Goal: Participate in discussion: Engage in conversation with other users on a specific topic

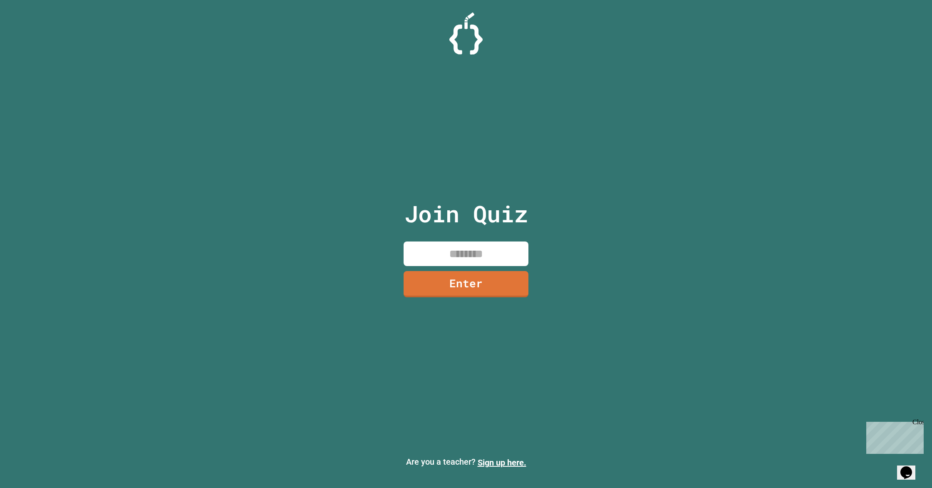
click at [458, 255] on input at bounding box center [465, 253] width 125 height 25
type input "********"
click at [480, 287] on link "Enter" at bounding box center [465, 283] width 123 height 27
click at [459, 256] on input at bounding box center [465, 253] width 125 height 25
type input "********"
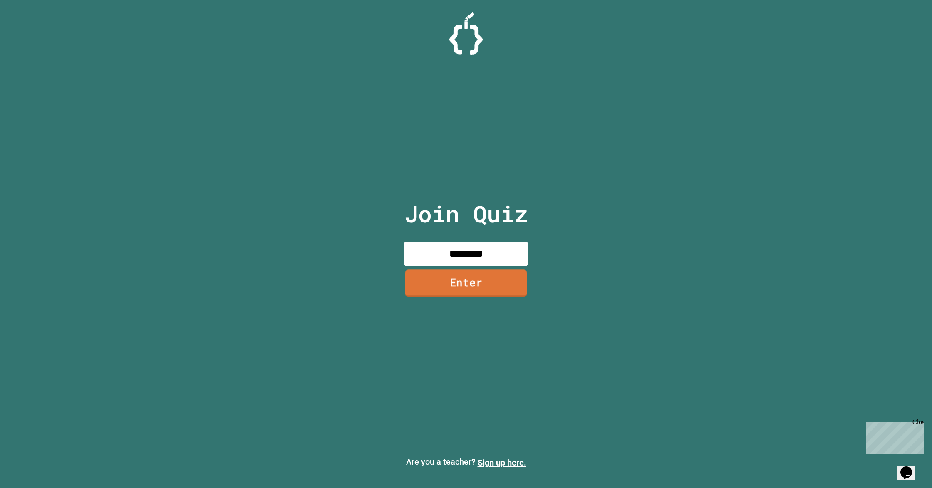
click at [497, 289] on link "Enter" at bounding box center [466, 283] width 122 height 27
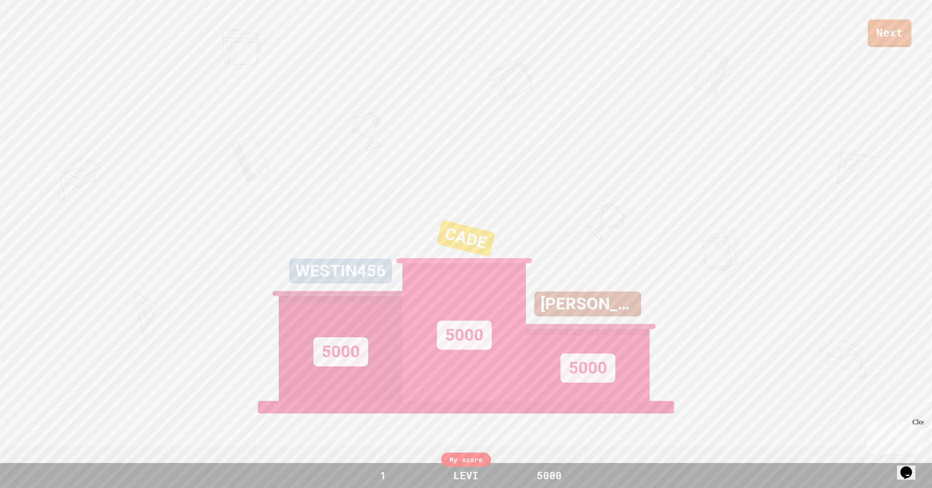
click at [906, 38] on link "Next" at bounding box center [890, 33] width 44 height 27
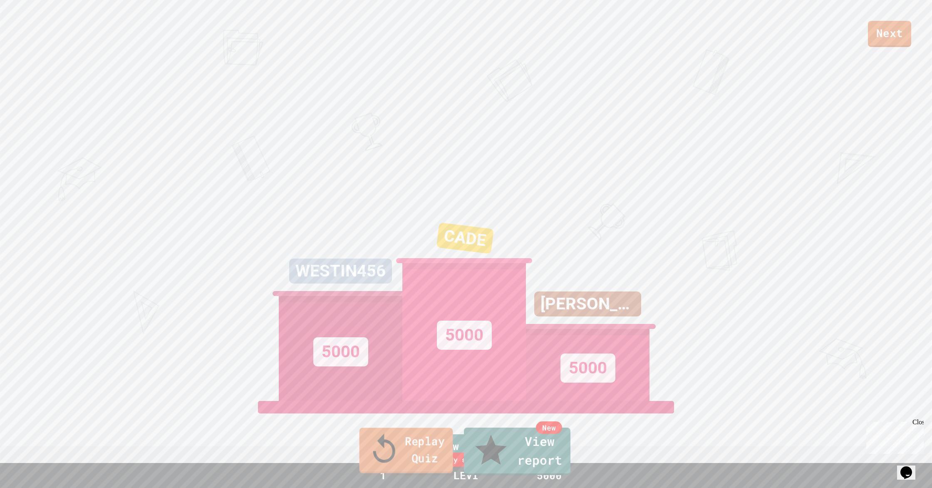
click at [410, 463] on link "Replay Quiz" at bounding box center [406, 449] width 94 height 45
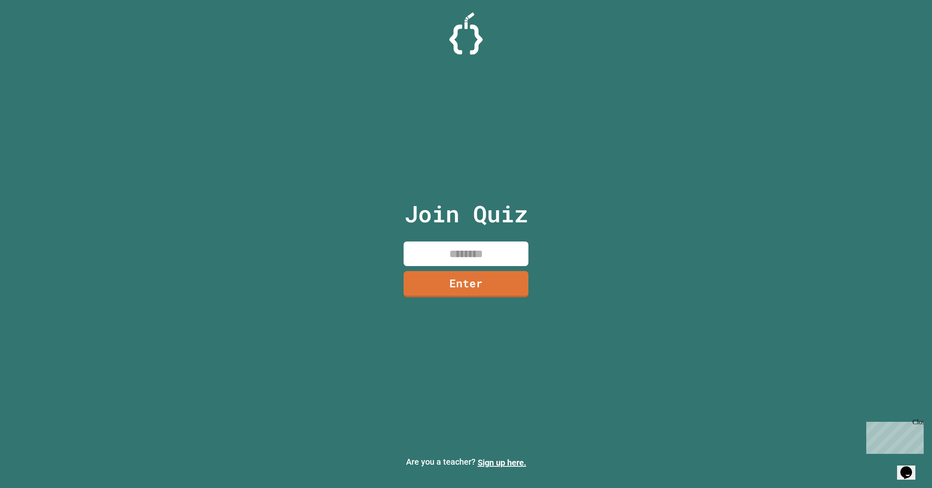
click at [436, 255] on input at bounding box center [465, 253] width 125 height 25
type input "********"
click at [459, 287] on link "Enter" at bounding box center [465, 282] width 115 height 27
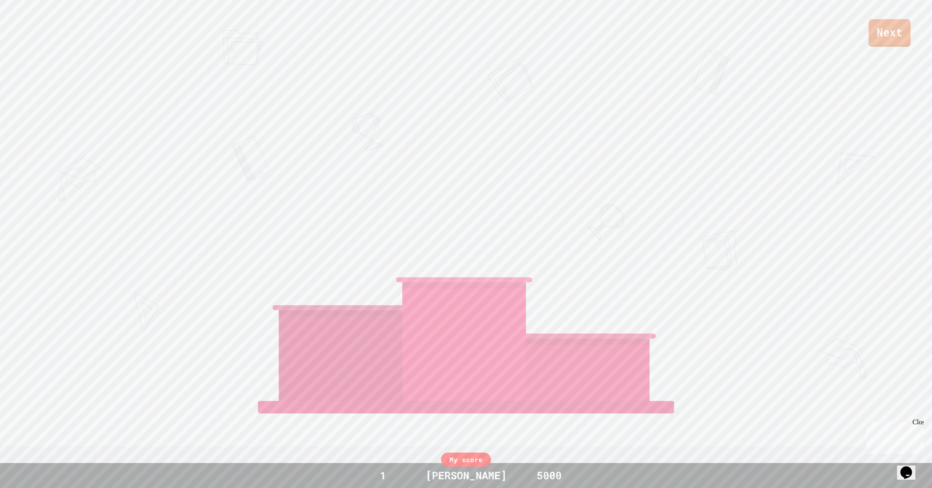
click at [908, 40] on link "Next" at bounding box center [889, 32] width 42 height 27
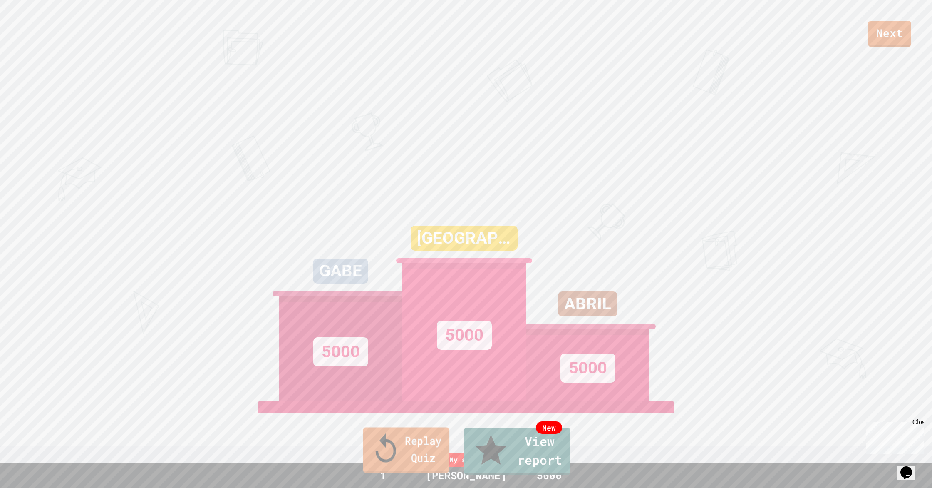
click at [428, 450] on link "Replay Quiz" at bounding box center [406, 449] width 87 height 45
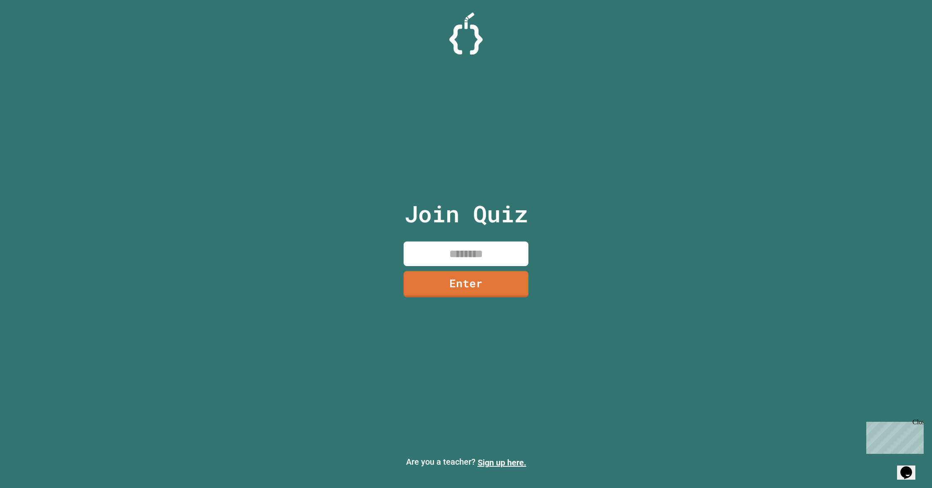
click at [471, 256] on input at bounding box center [465, 253] width 125 height 25
click at [557, 292] on div "Join Quiz Enter Are you a teacher? Sign up here." at bounding box center [466, 244] width 932 height 488
click at [453, 260] on input at bounding box center [465, 253] width 125 height 25
type input "********"
click at [505, 284] on link "Enter" at bounding box center [466, 282] width 116 height 27
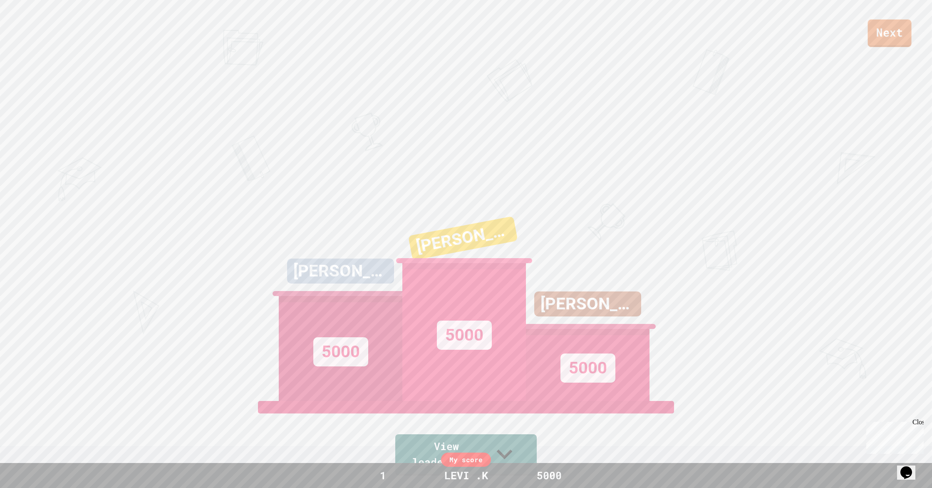
click at [877, 24] on link "Next" at bounding box center [890, 33] width 44 height 27
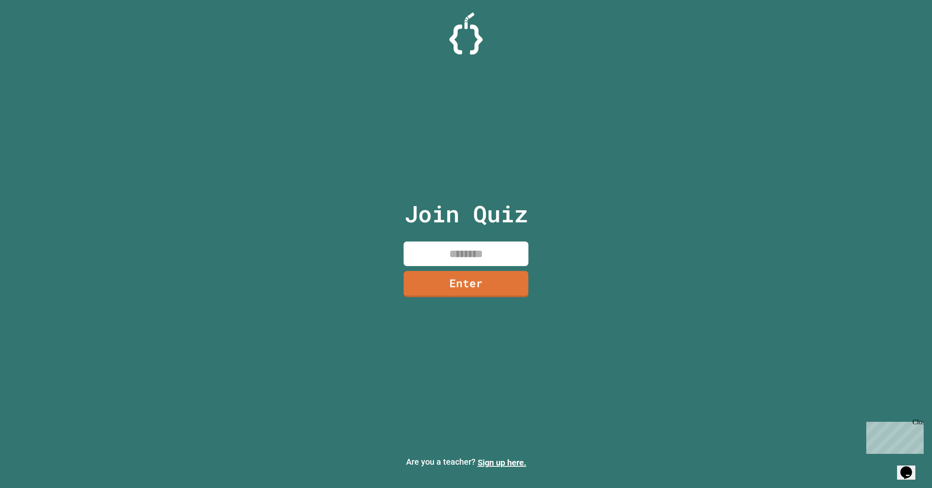
click at [463, 253] on input at bounding box center [465, 253] width 125 height 25
click at [473, 255] on input "*" at bounding box center [465, 253] width 125 height 25
type input "********"
click at [471, 279] on link "Enter" at bounding box center [466, 283] width 124 height 27
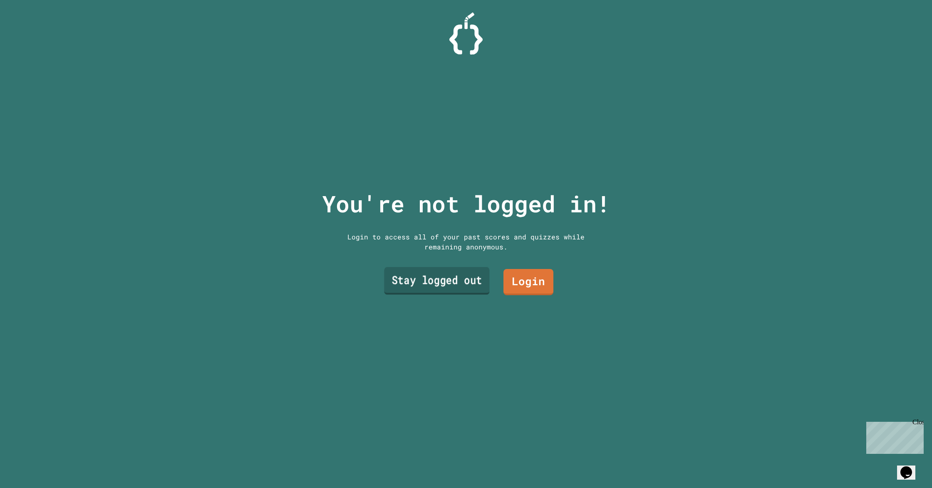
click at [431, 285] on link "Stay logged out" at bounding box center [436, 280] width 105 height 27
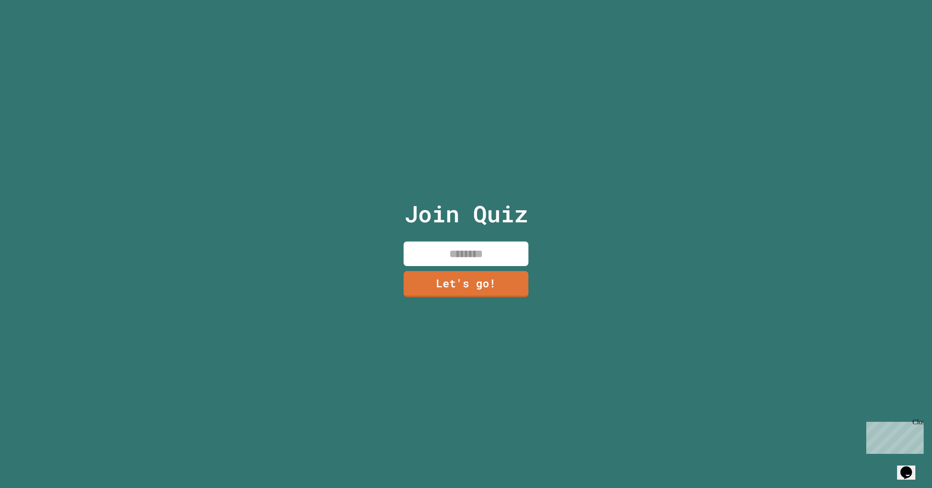
click at [471, 252] on input at bounding box center [465, 253] width 125 height 25
type input "******"
click at [468, 285] on link "Let's go!" at bounding box center [465, 283] width 123 height 27
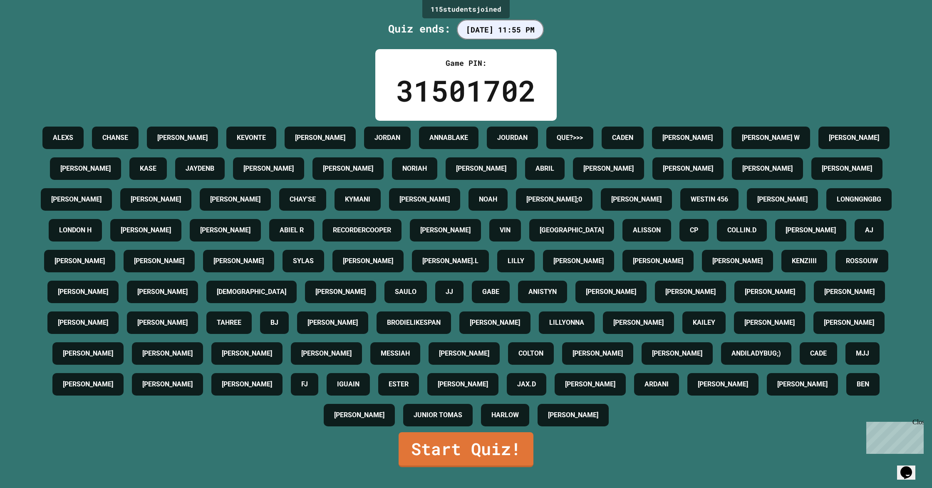
scroll to position [89, 0]
click at [468, 467] on link "Start Quiz!" at bounding box center [465, 448] width 131 height 37
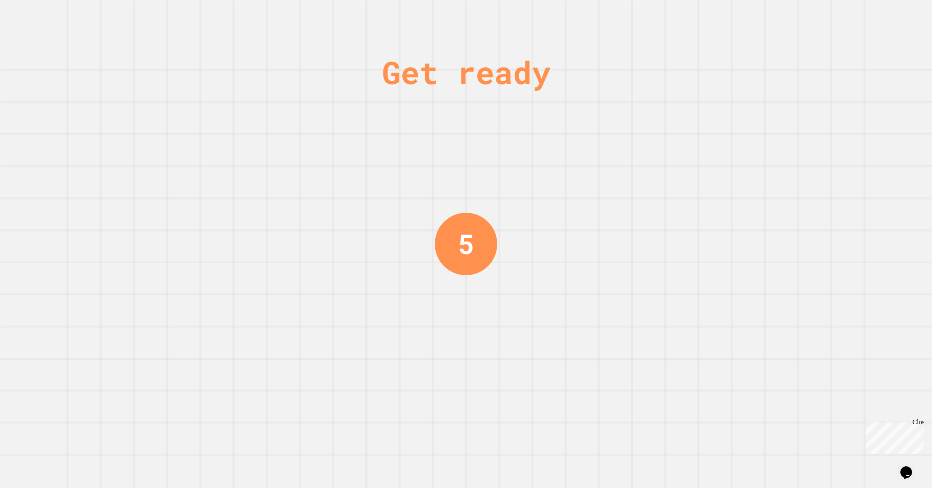
scroll to position [0, 0]
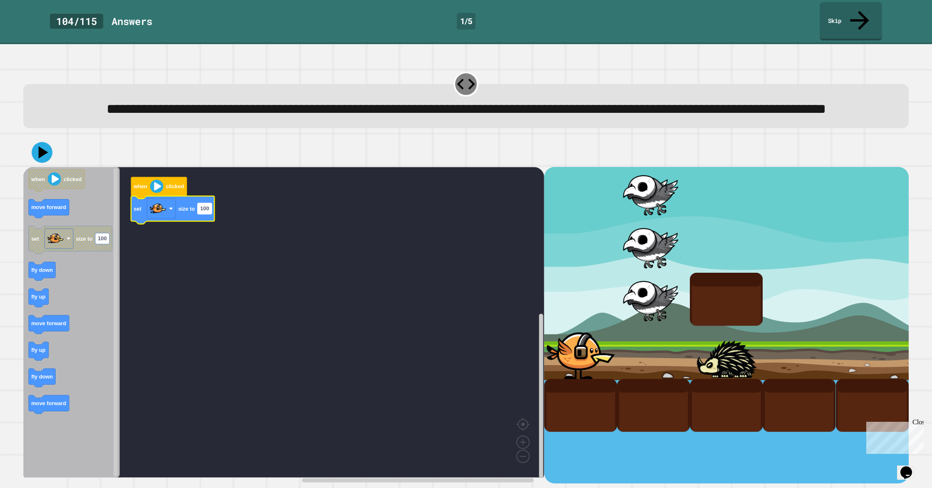
click at [200, 213] on rect "Blockly Workspace" at bounding box center [205, 208] width 14 height 11
click at [206, 216] on input "***" at bounding box center [205, 214] width 14 height 11
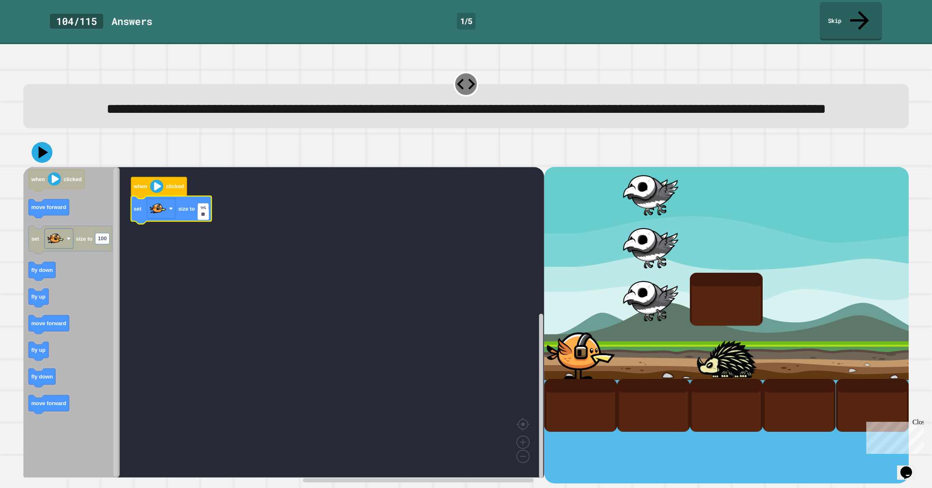
type input "***"
drag, startPoint x: 36, startPoint y: 155, endPoint x: 49, endPoint y: 153, distance: 13.0
click at [36, 155] on icon at bounding box center [42, 152] width 25 height 25
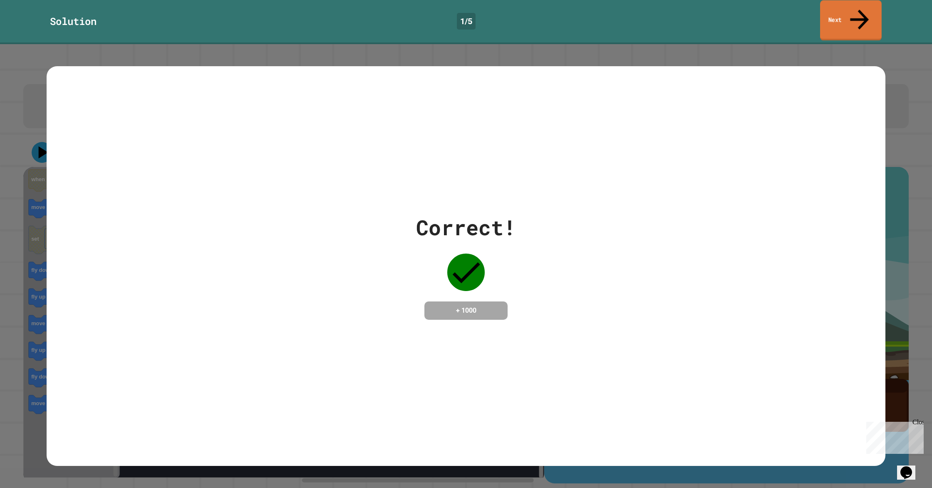
click at [837, 10] on link "Next" at bounding box center [851, 20] width 62 height 40
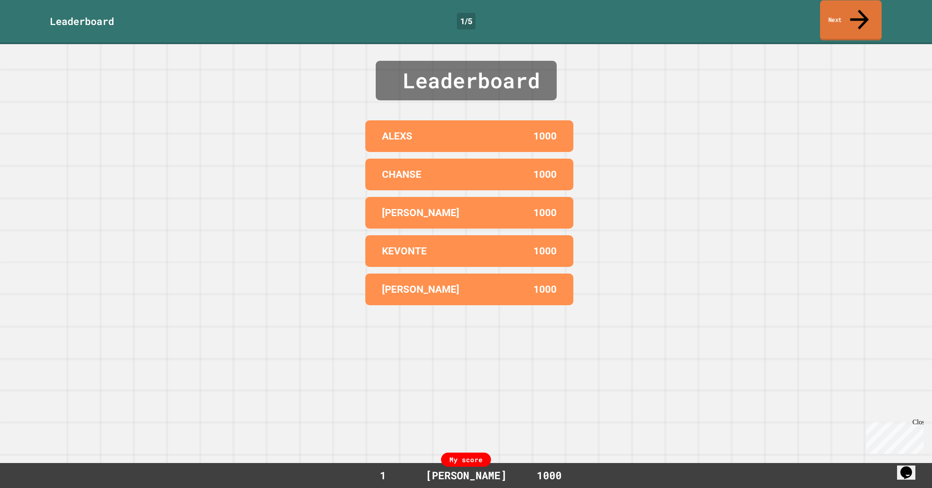
click at [837, 10] on link "Next" at bounding box center [851, 20] width 62 height 40
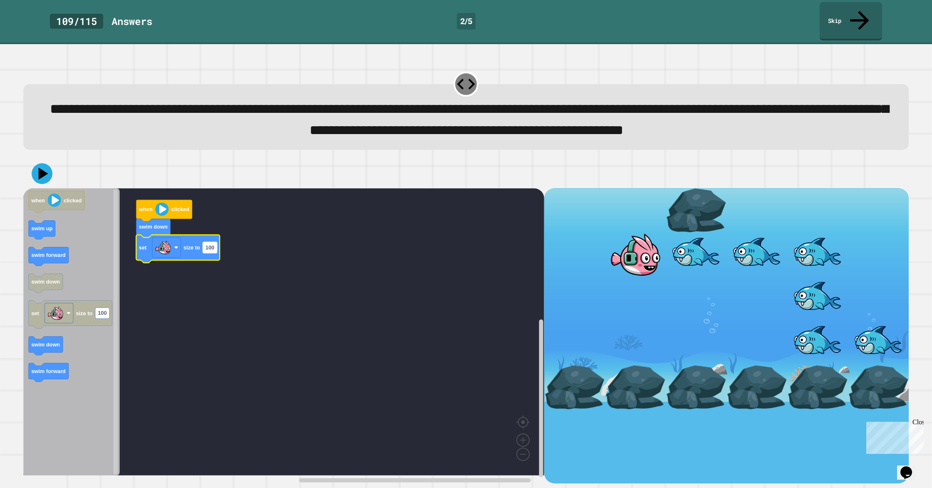
click at [213, 250] on text "100" at bounding box center [209, 247] width 9 height 6
type input "***"
click at [35, 181] on icon at bounding box center [42, 173] width 25 height 25
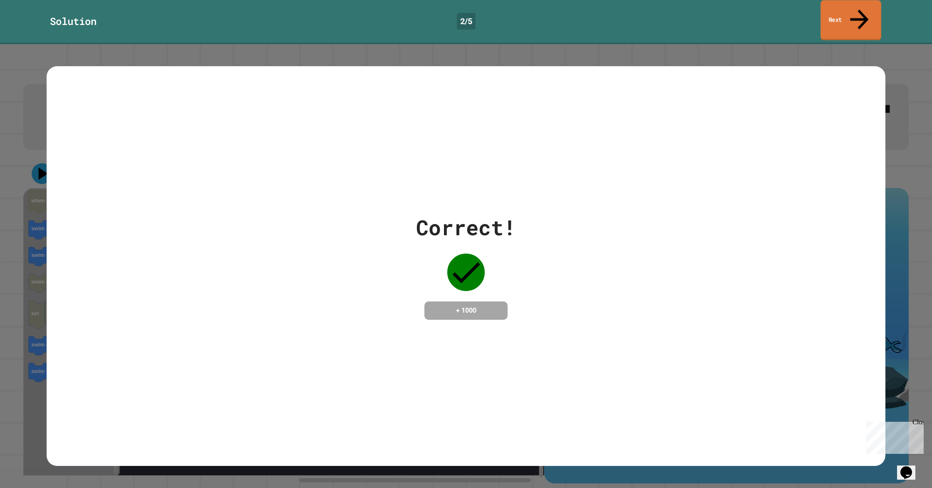
click at [844, 16] on link "Next" at bounding box center [850, 20] width 61 height 40
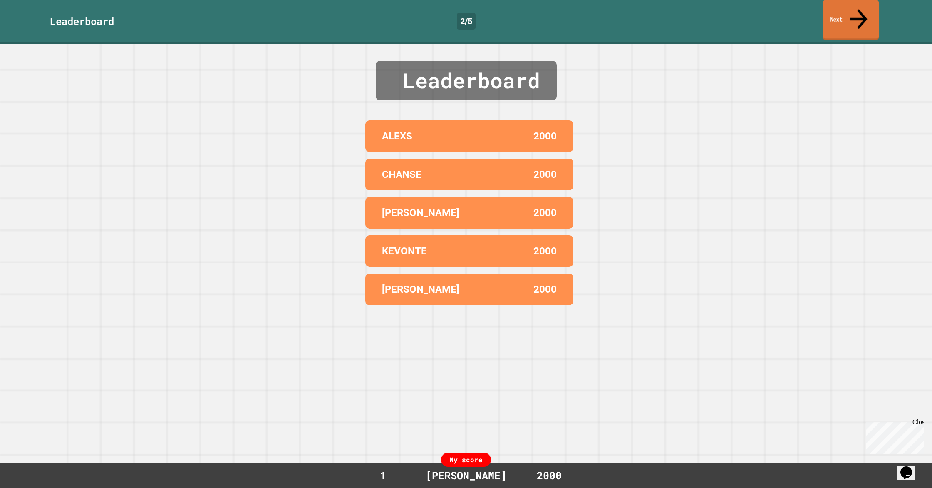
click at [849, 20] on link "Next" at bounding box center [850, 20] width 57 height 40
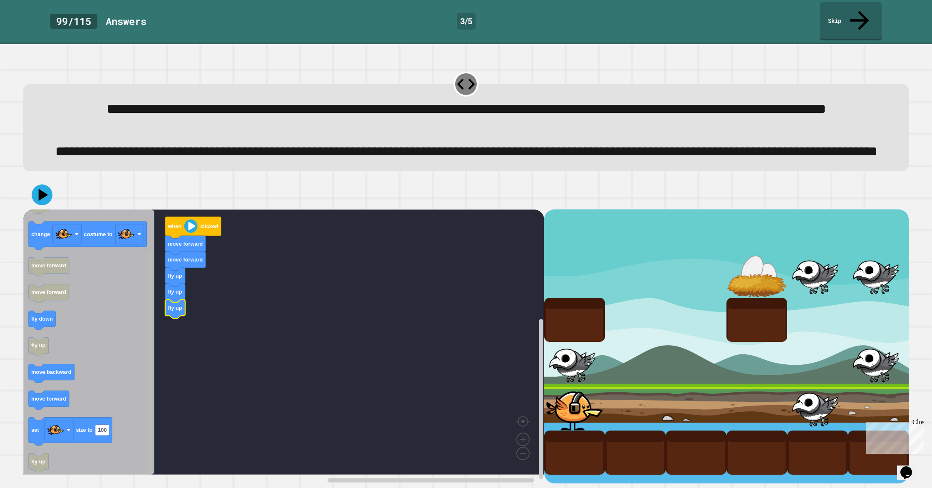
click at [148, 344] on rect "Blockly Workspace" at bounding box center [150, 361] width 4 height 223
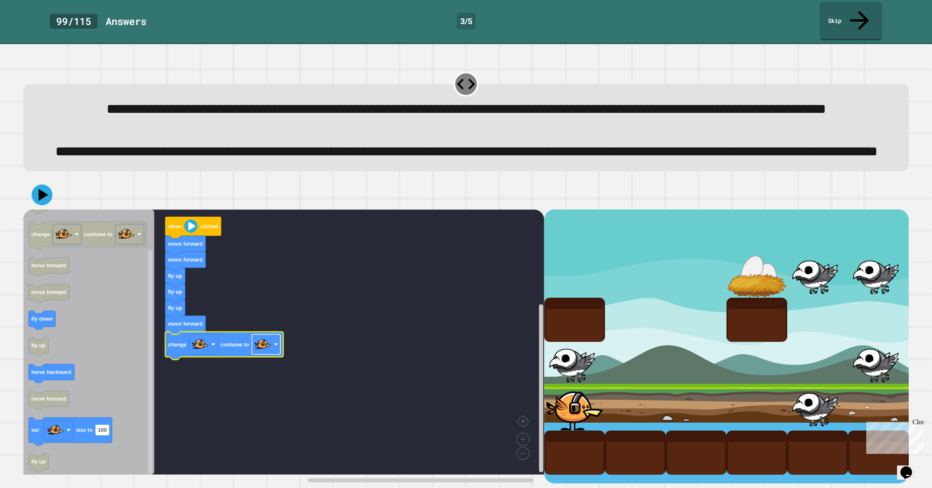
click at [264, 352] on image "Blockly Workspace" at bounding box center [263, 344] width 17 height 17
click at [864, 10] on link "Skip" at bounding box center [851, 20] width 62 height 40
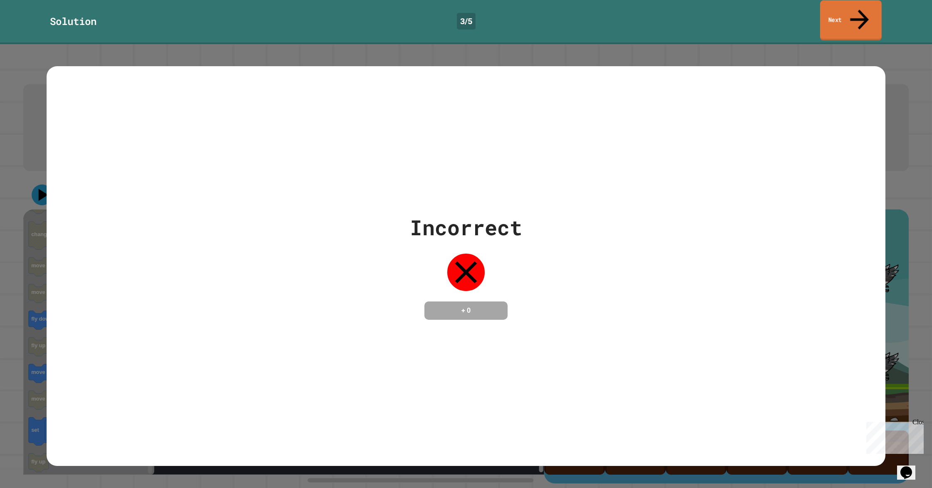
click at [856, 14] on link "Next" at bounding box center [851, 20] width 62 height 40
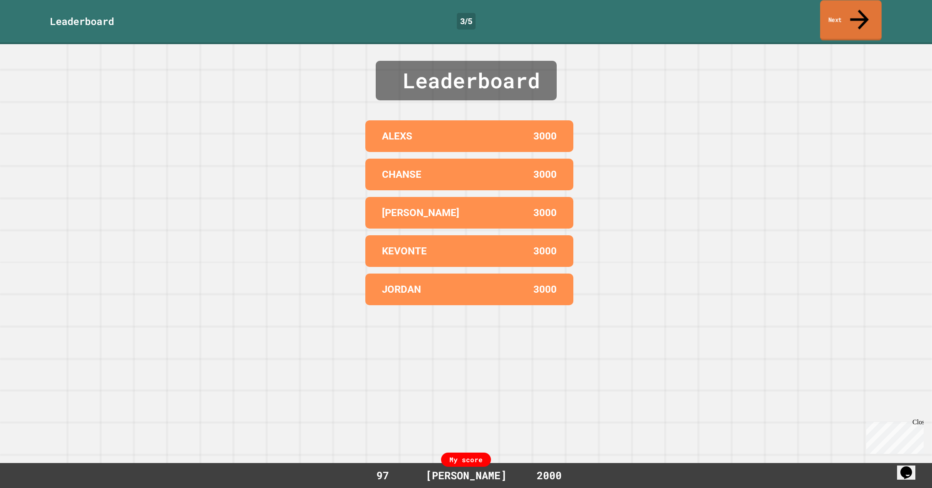
click at [856, 14] on link "Next" at bounding box center [851, 20] width 62 height 40
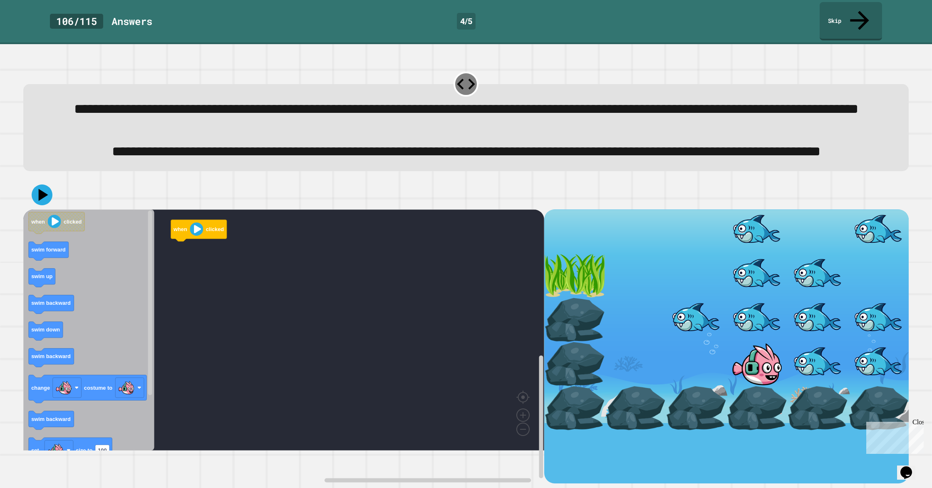
click at [77, 328] on icon "Blockly Workspace" at bounding box center [88, 329] width 131 height 241
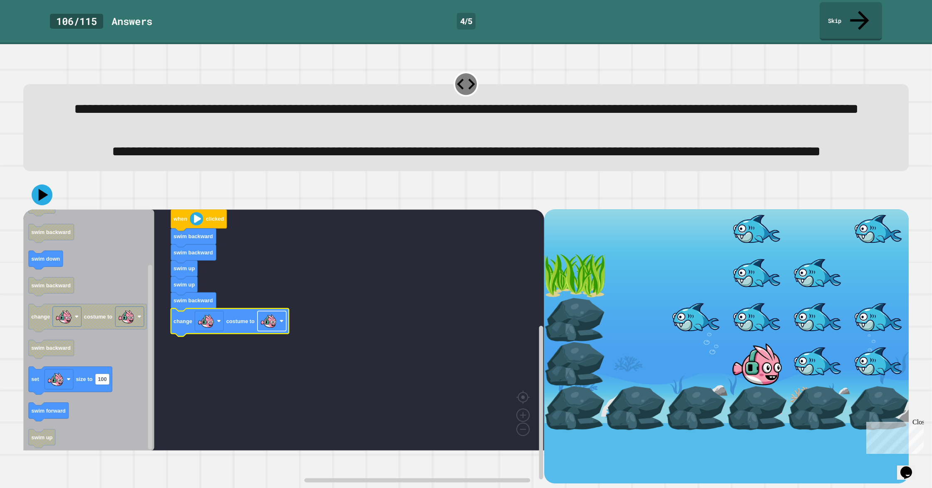
click at [268, 329] on image "Blockly Workspace" at bounding box center [268, 320] width 17 height 17
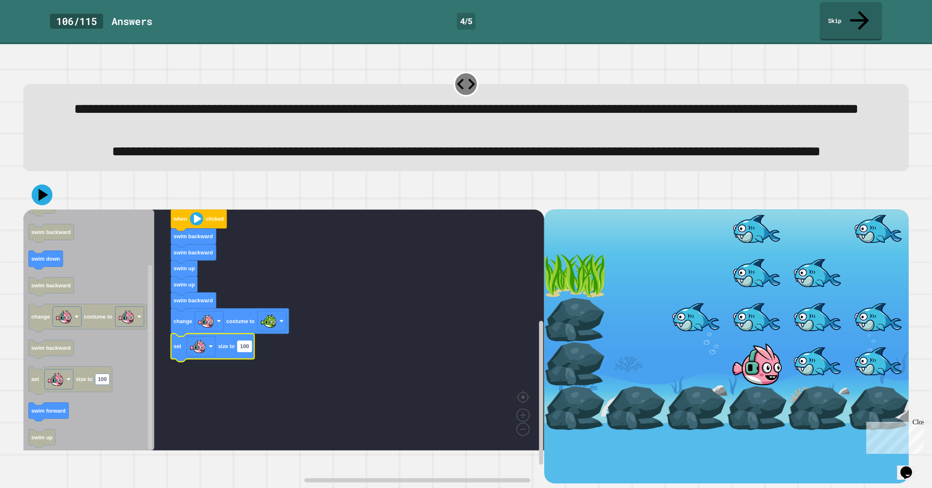
click at [249, 351] on rect "Blockly Workspace" at bounding box center [245, 346] width 14 height 11
type input "*"
click at [50, 207] on icon at bounding box center [42, 194] width 25 height 25
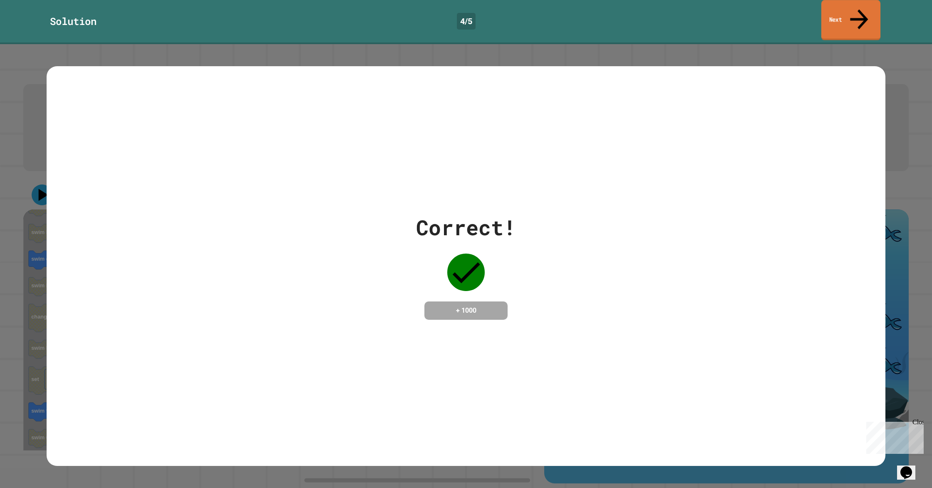
click at [842, 18] on link "Next" at bounding box center [850, 20] width 59 height 40
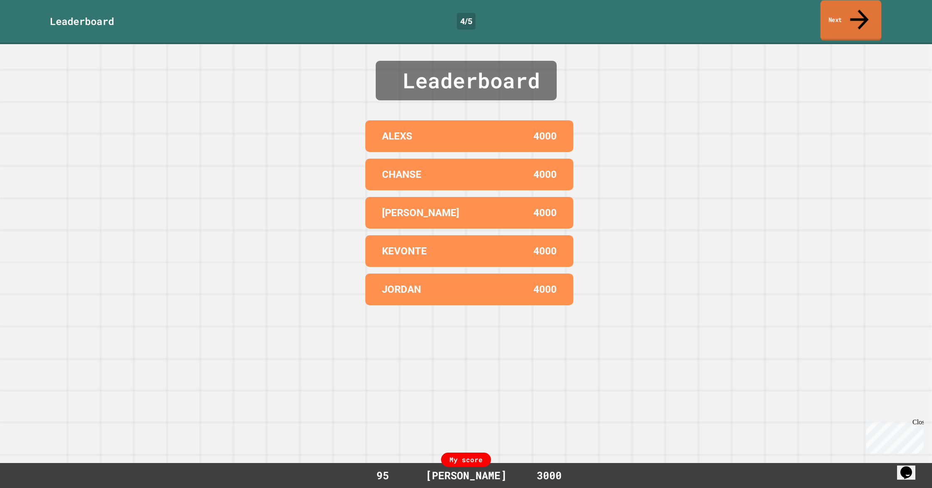
click at [841, 16] on link "Next" at bounding box center [850, 20] width 61 height 40
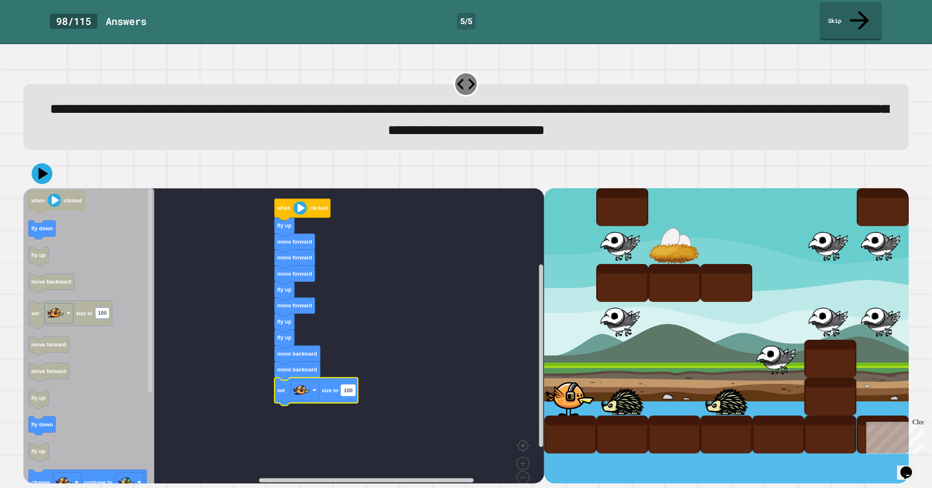
click at [345, 387] on text "100" at bounding box center [348, 390] width 9 height 6
type input "**"
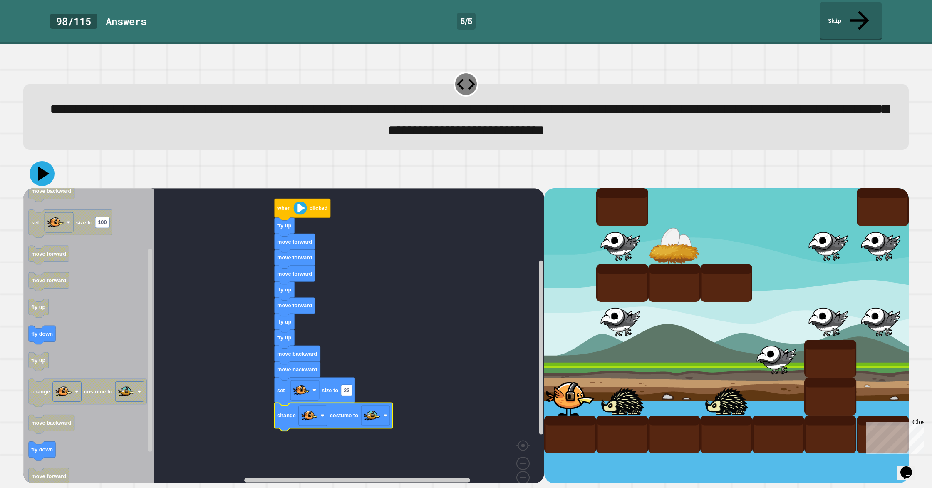
click at [47, 161] on icon at bounding box center [42, 173] width 25 height 25
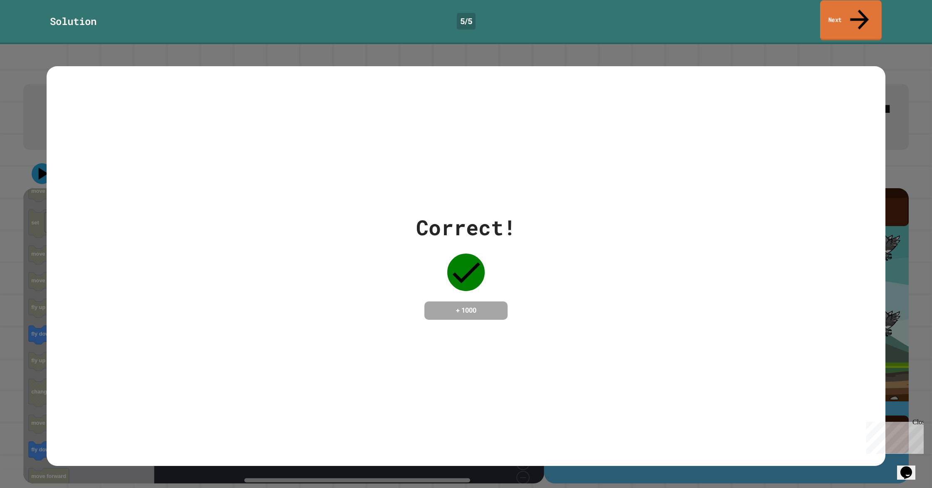
click at [838, 10] on link "Next" at bounding box center [851, 20] width 62 height 40
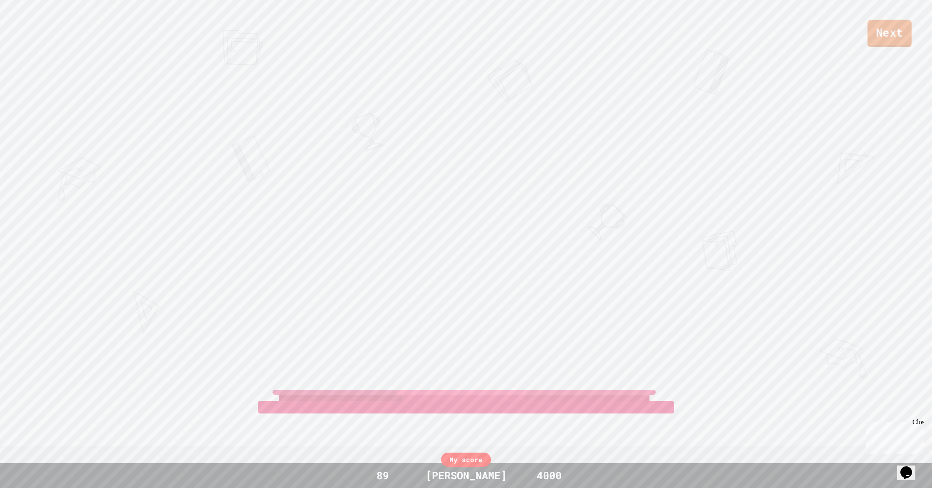
click at [876, 36] on link "Next" at bounding box center [889, 33] width 44 height 27
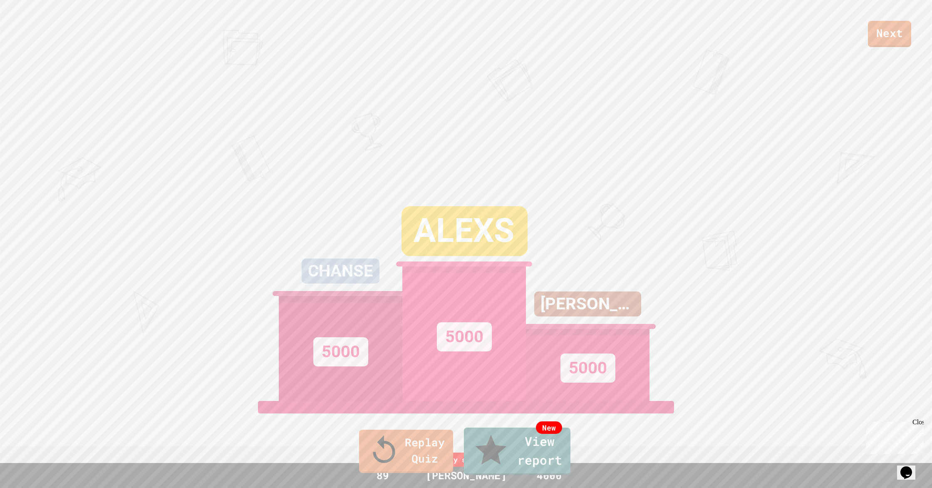
drag, startPoint x: 485, startPoint y: 257, endPoint x: 480, endPoint y: 262, distance: 7.9
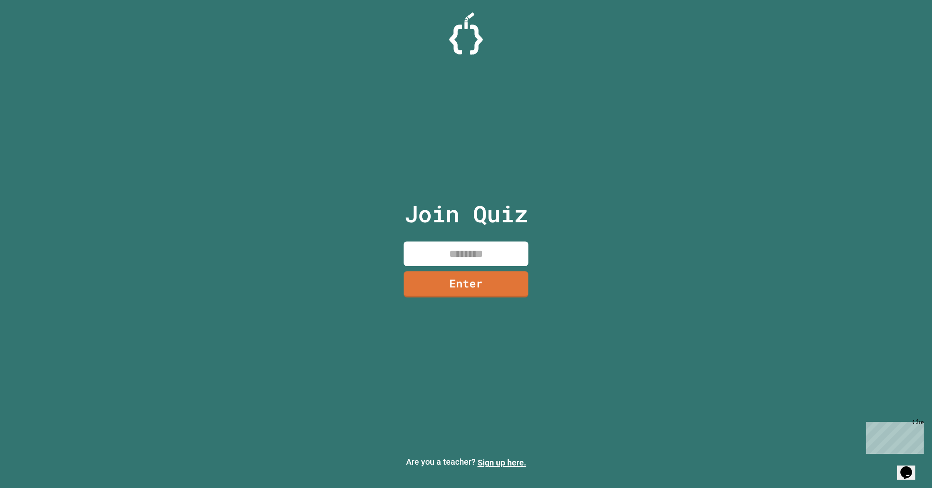
click at [493, 259] on input at bounding box center [465, 253] width 125 height 25
type input "********"
click at [485, 280] on link "Enter" at bounding box center [466, 283] width 123 height 27
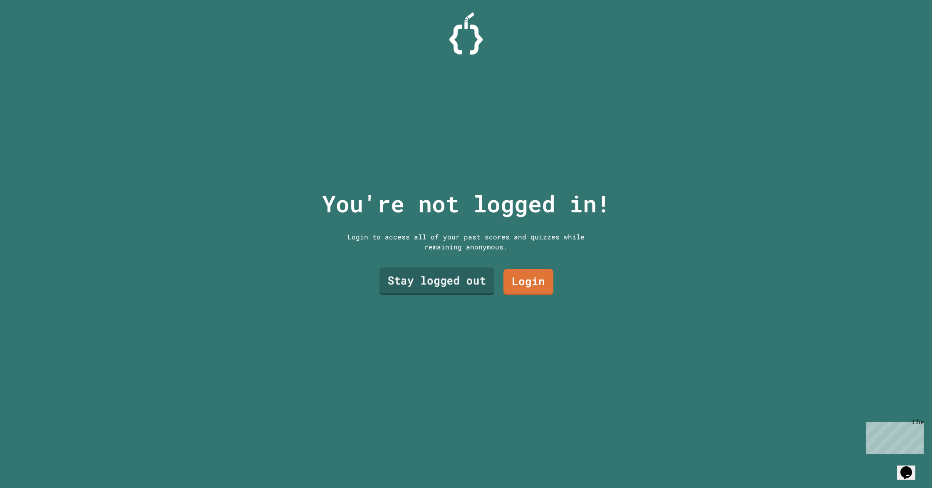
click at [479, 283] on link "Stay logged out" at bounding box center [436, 280] width 115 height 27
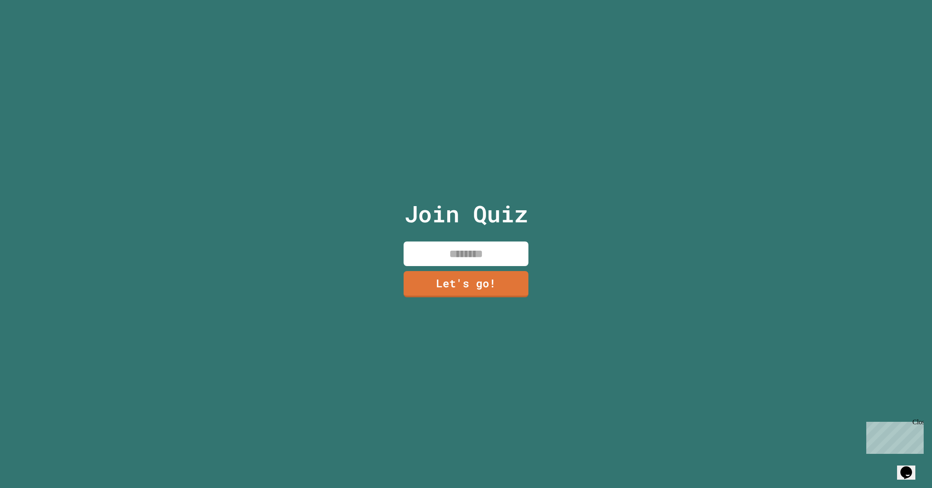
click at [493, 258] on input at bounding box center [465, 253] width 125 height 25
type input "******"
click at [487, 277] on link "Let's go!" at bounding box center [466, 283] width 122 height 27
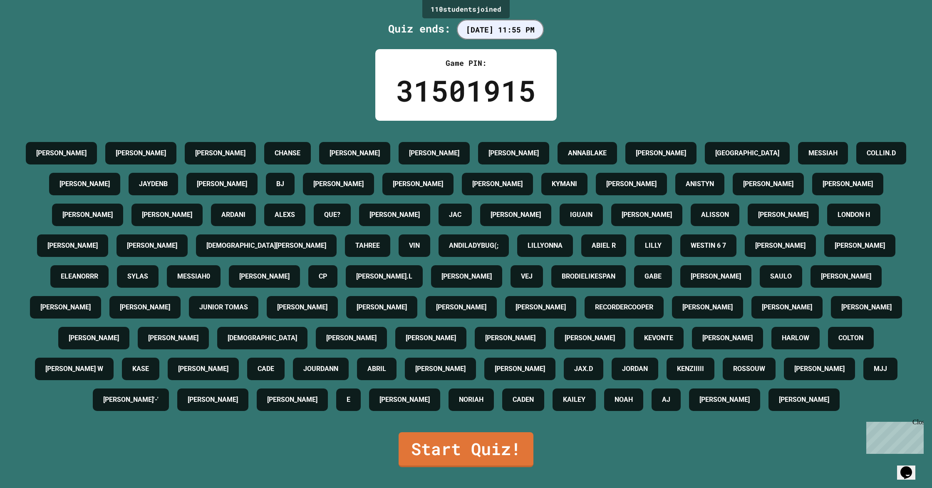
scroll to position [89, 0]
click at [443, 467] on link "Start Quiz!" at bounding box center [466, 448] width 130 height 37
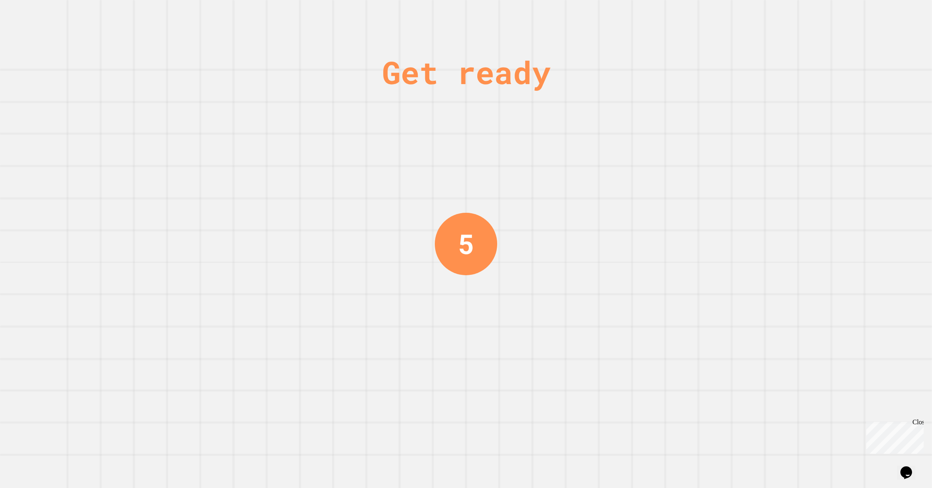
scroll to position [0, 0]
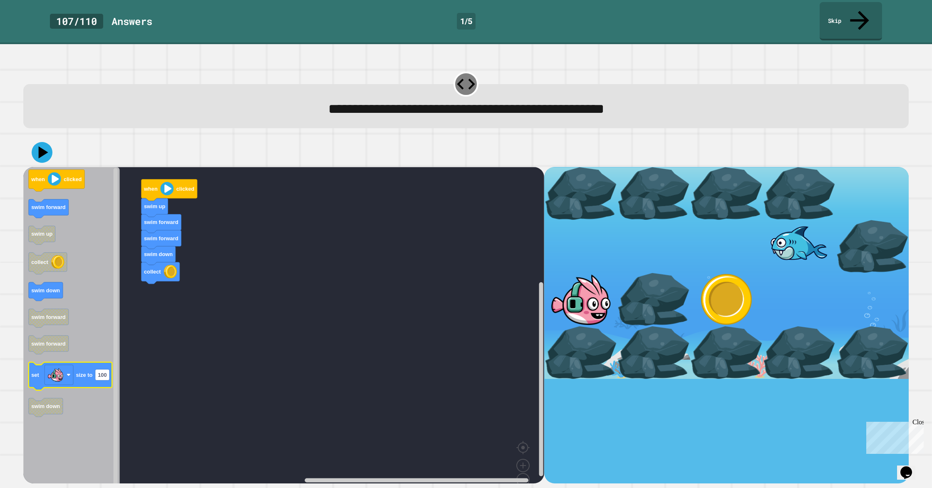
click at [79, 361] on icon "Blockly Workspace" at bounding box center [71, 375] width 84 height 28
click at [45, 140] on icon at bounding box center [42, 152] width 25 height 25
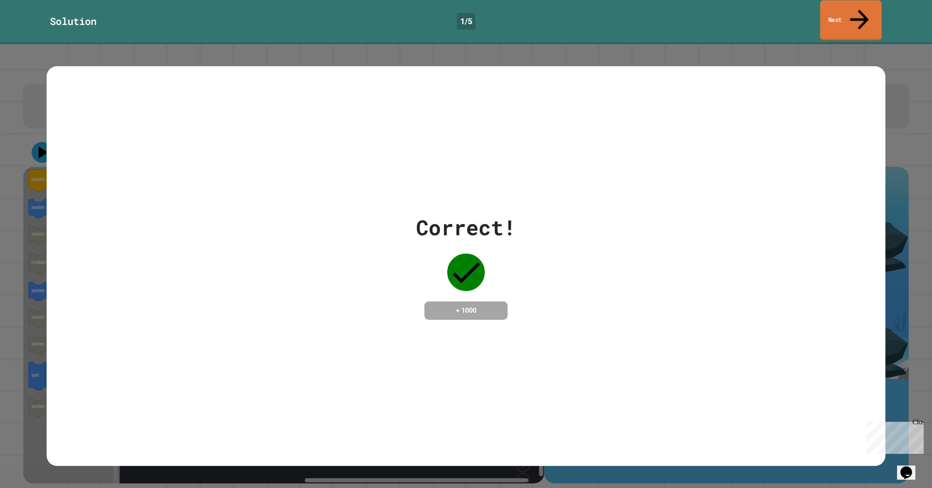
click at [862, 15] on link "Next" at bounding box center [851, 20] width 62 height 40
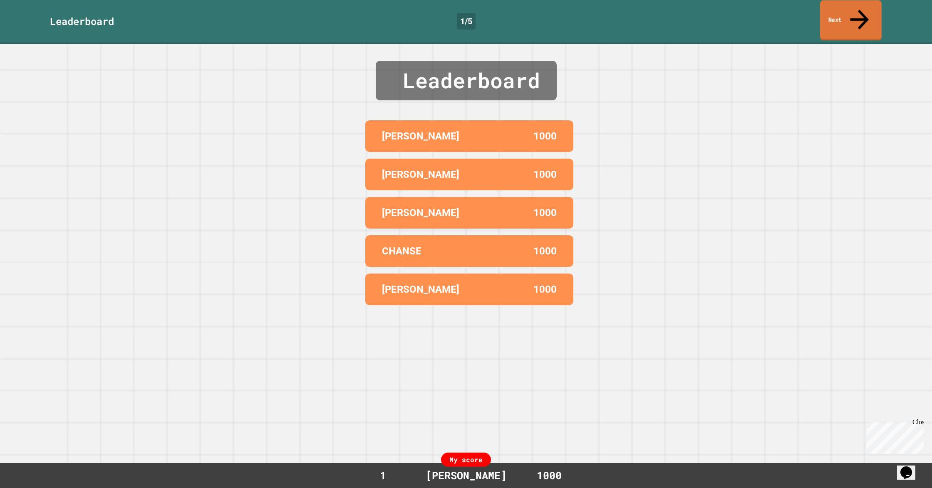
click at [855, 7] on link "Next" at bounding box center [851, 20] width 62 height 40
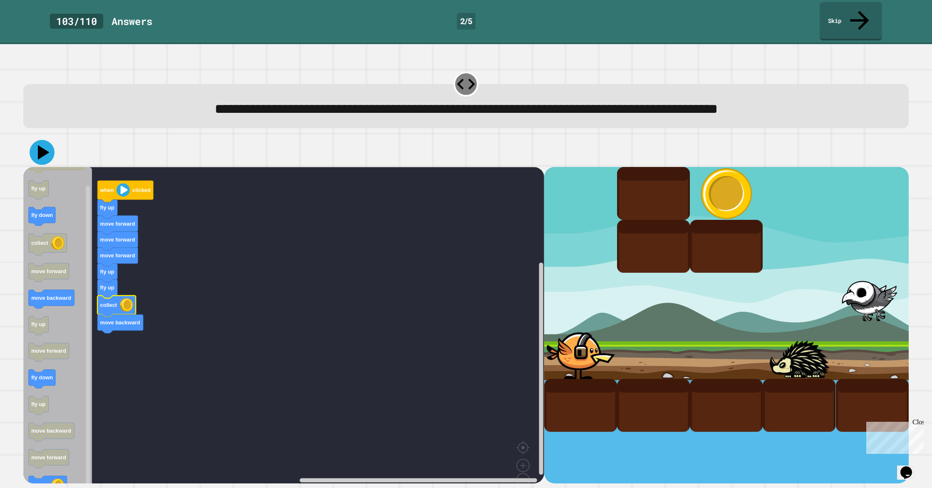
click at [38, 140] on icon at bounding box center [42, 152] width 25 height 25
click at [41, 140] on icon at bounding box center [42, 152] width 25 height 25
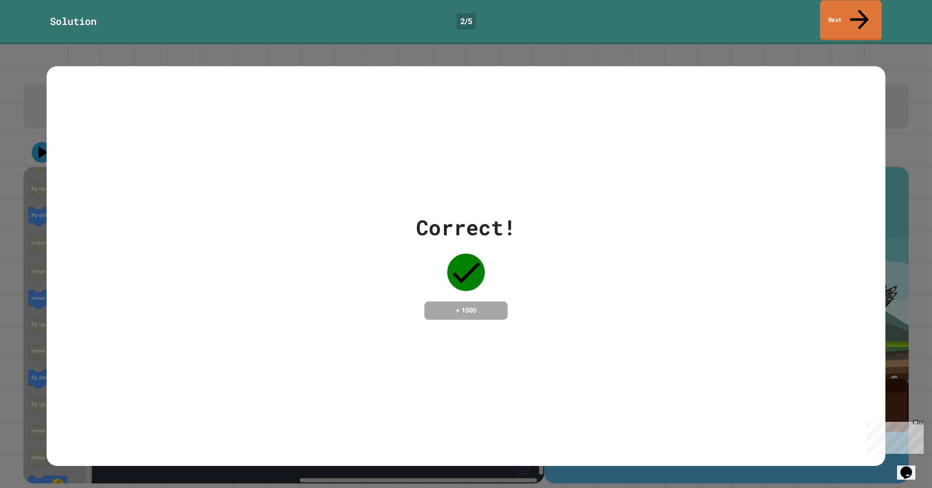
click at [865, 10] on link "Next" at bounding box center [851, 20] width 62 height 40
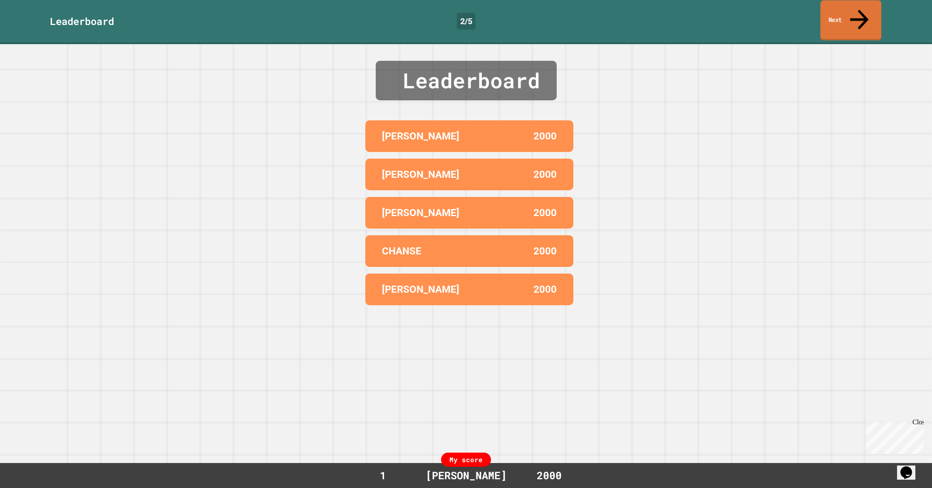
click at [855, 15] on link "Next" at bounding box center [850, 20] width 61 height 40
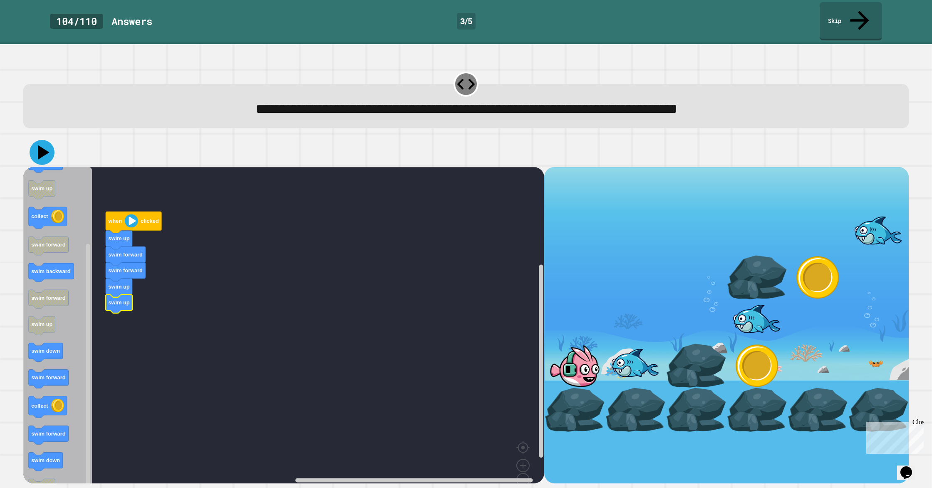
click at [39, 145] on icon at bounding box center [44, 152] width 12 height 15
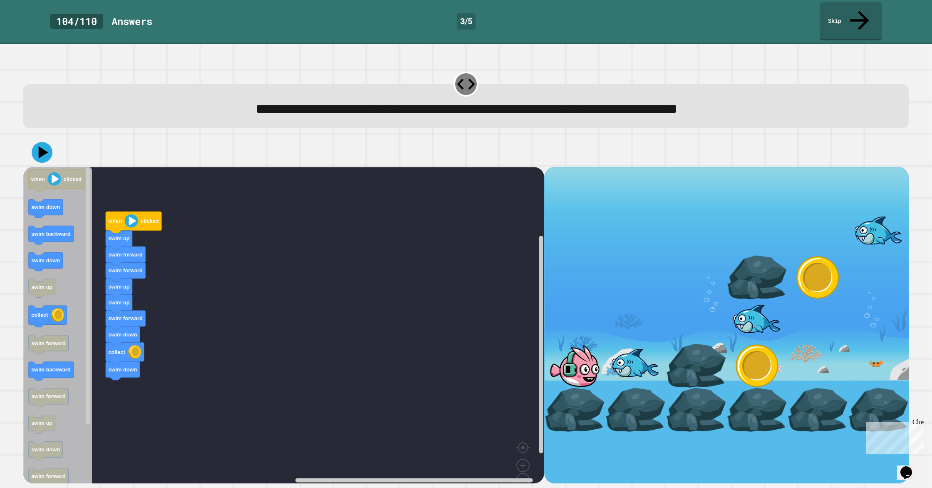
click at [108, 328] on div "when clicked swim up swim forward swim forward swim up swim up swim forward swi…" at bounding box center [283, 325] width 521 height 316
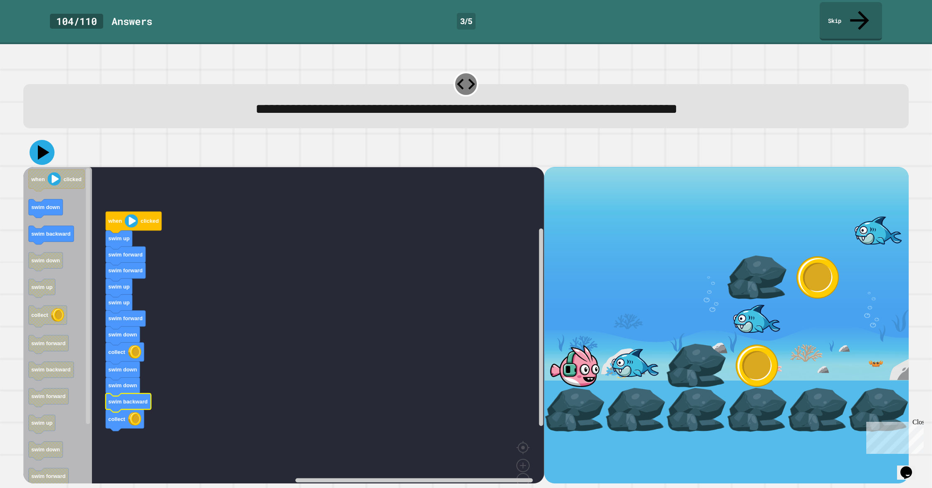
click at [43, 140] on icon at bounding box center [42, 152] width 25 height 25
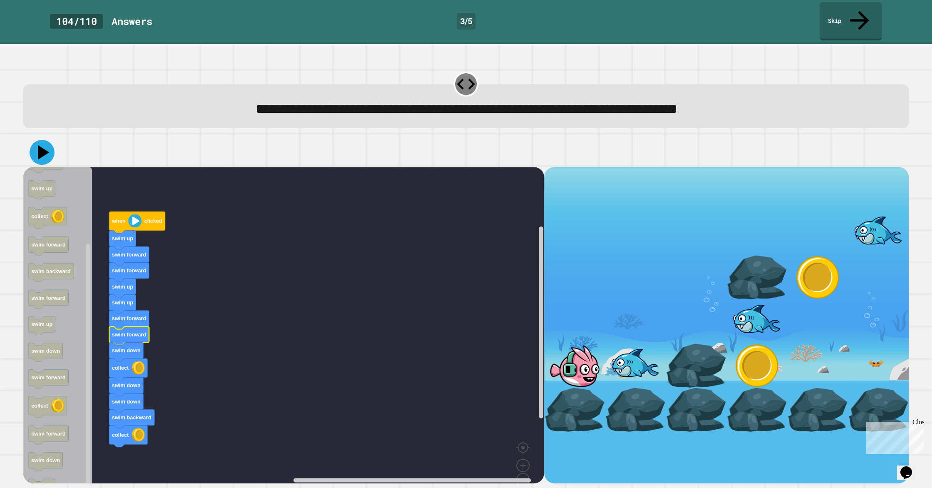
click at [48, 140] on icon at bounding box center [42, 152] width 25 height 25
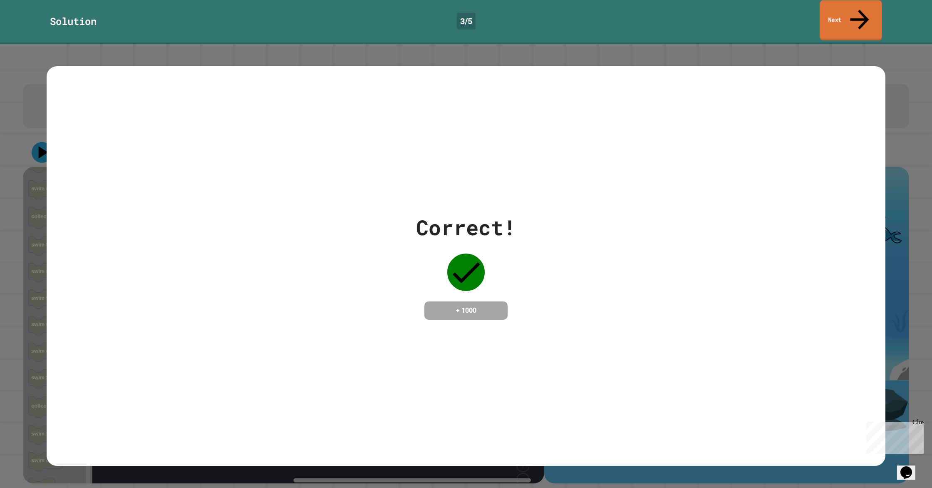
click at [868, 10] on link "Next" at bounding box center [850, 20] width 62 height 40
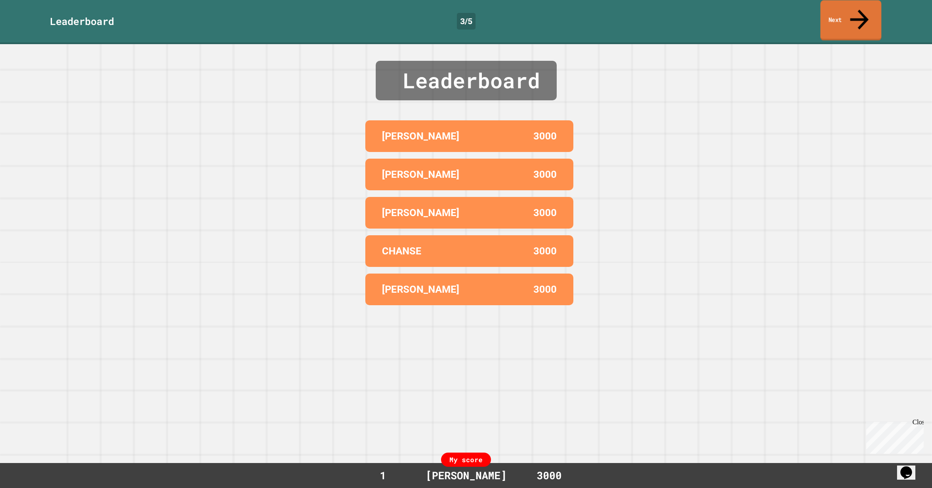
click at [832, 5] on link "Next" at bounding box center [850, 20] width 61 height 40
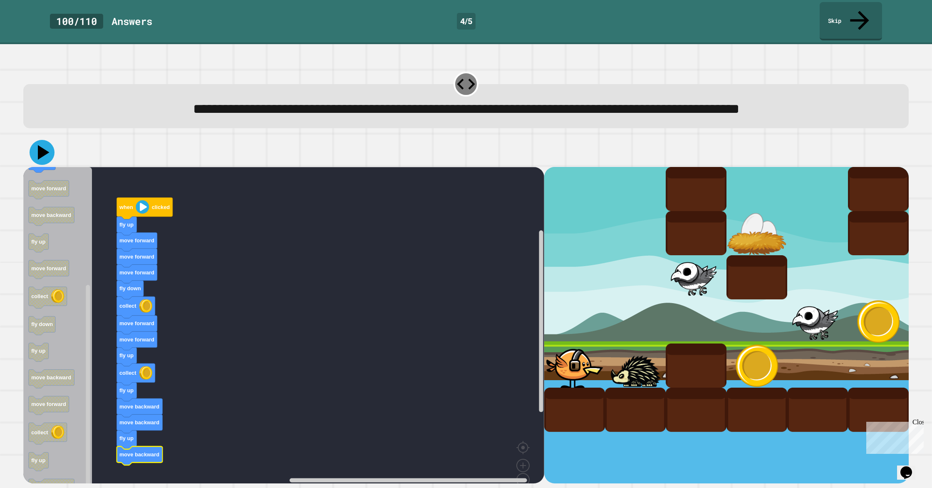
click at [48, 140] on icon at bounding box center [42, 152] width 25 height 25
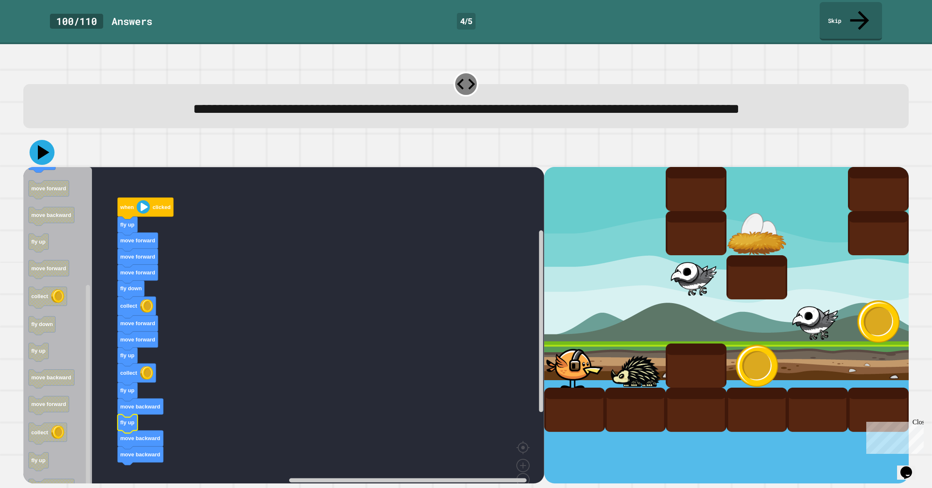
click at [43, 145] on icon at bounding box center [44, 152] width 12 height 15
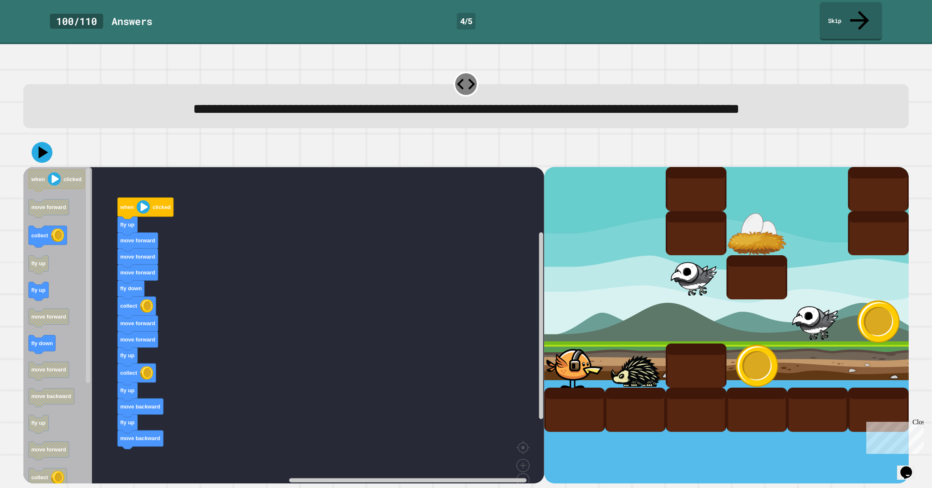
click at [130, 385] on div "when clicked fly up move forward move forward move forward fly down collect mov…" at bounding box center [283, 325] width 521 height 316
click at [51, 140] on icon at bounding box center [42, 152] width 25 height 25
click at [39, 140] on icon at bounding box center [42, 152] width 25 height 25
click at [41, 140] on icon at bounding box center [42, 152] width 25 height 25
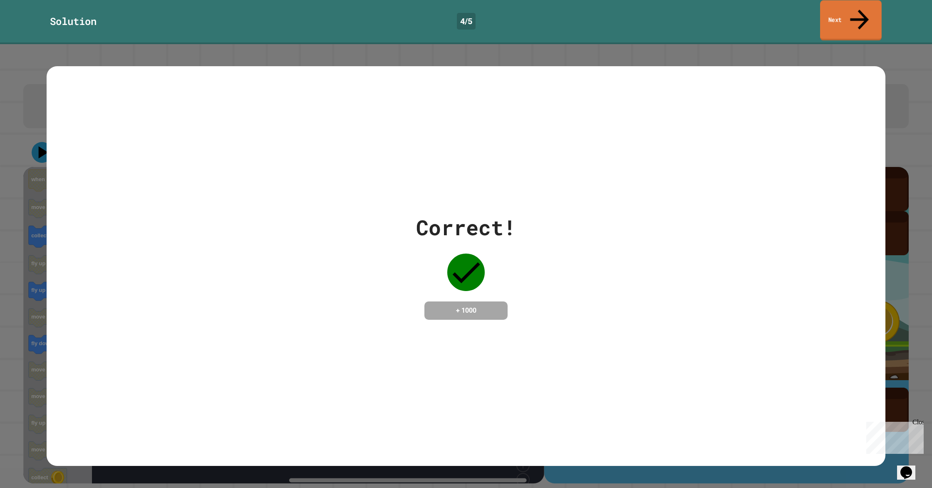
click at [874, 17] on link "Next" at bounding box center [851, 20] width 62 height 40
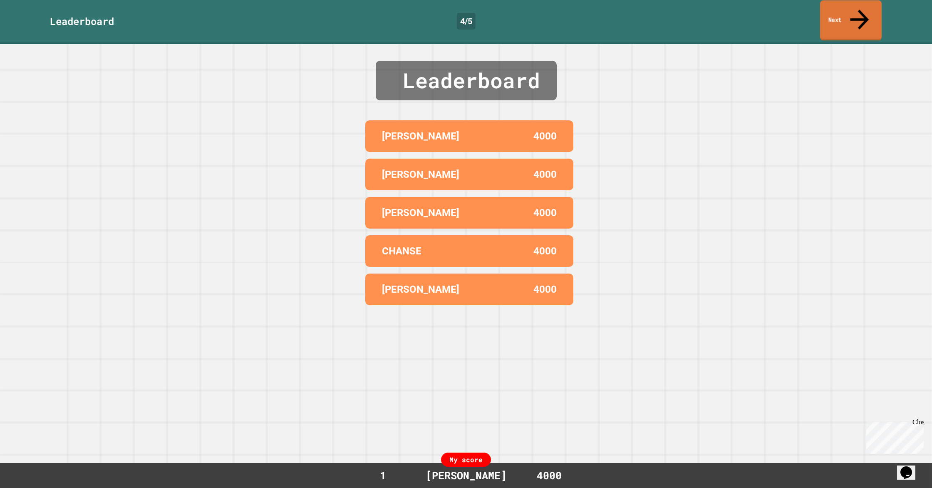
click at [871, 14] on link "Next" at bounding box center [851, 20] width 62 height 40
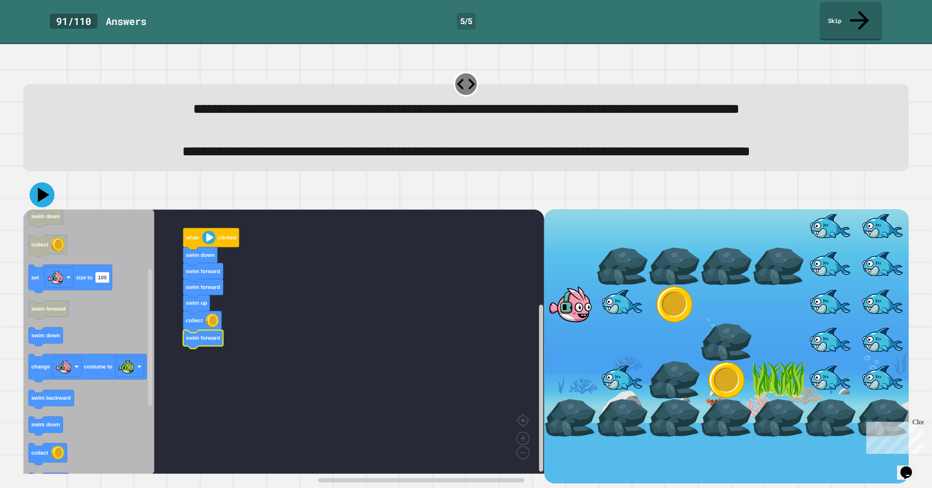
click at [52, 206] on icon at bounding box center [42, 194] width 25 height 25
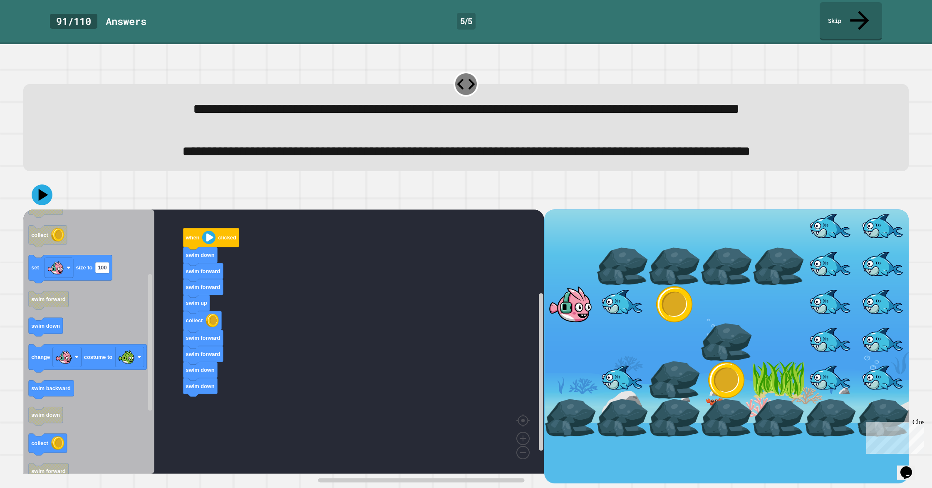
click at [210, 366] on div "when clicked swim down swim forward swim forward swim up collect swim forward s…" at bounding box center [283, 346] width 521 height 274
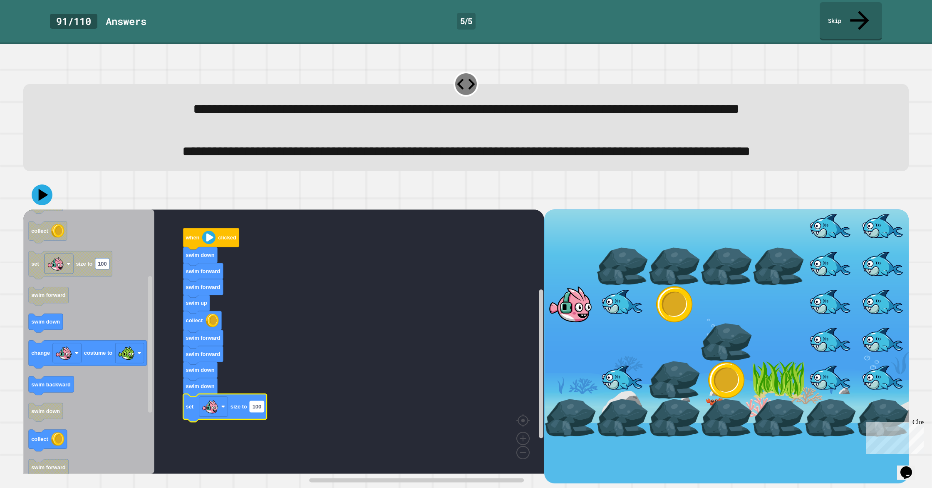
click at [260, 411] on rect "Blockly Workspace" at bounding box center [257, 406] width 14 height 11
type input "*"
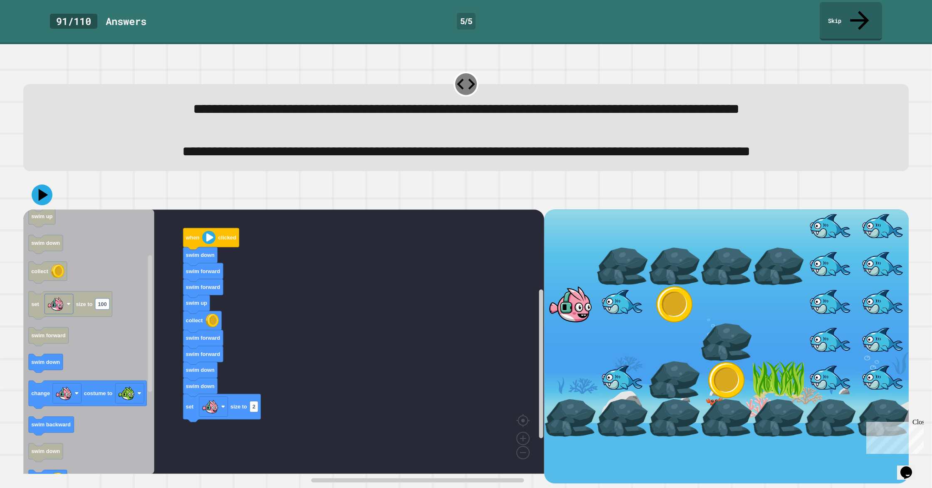
click at [245, 422] on div "when clicked swim down swim forward swim forward swim up collect swim forward s…" at bounding box center [283, 346] width 521 height 274
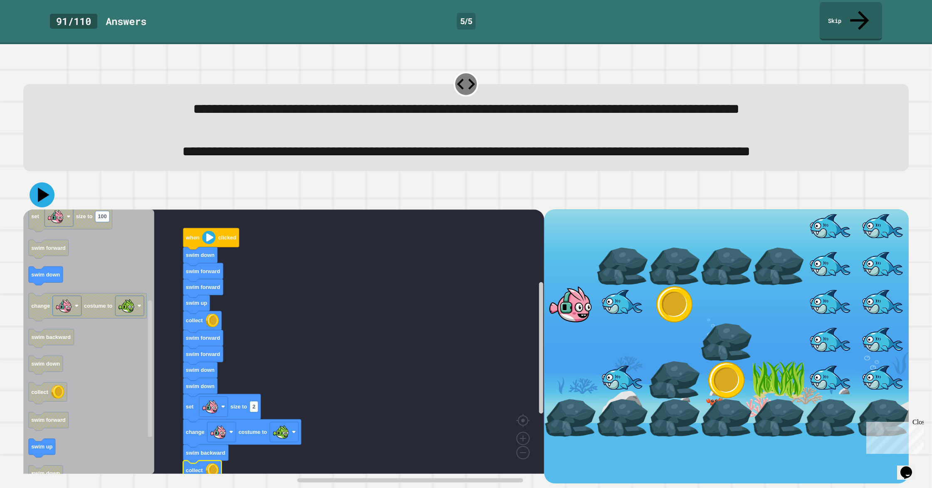
click at [49, 207] on icon at bounding box center [42, 194] width 25 height 25
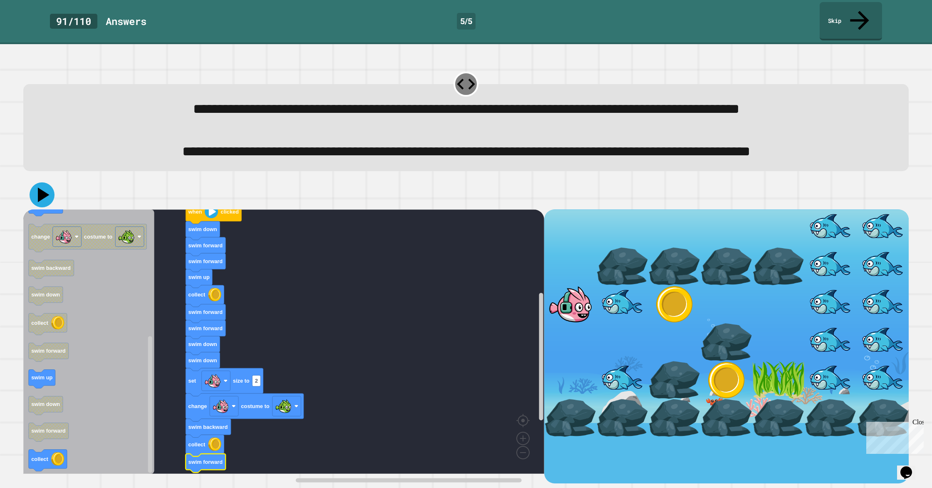
click at [40, 200] on icon at bounding box center [44, 194] width 12 height 15
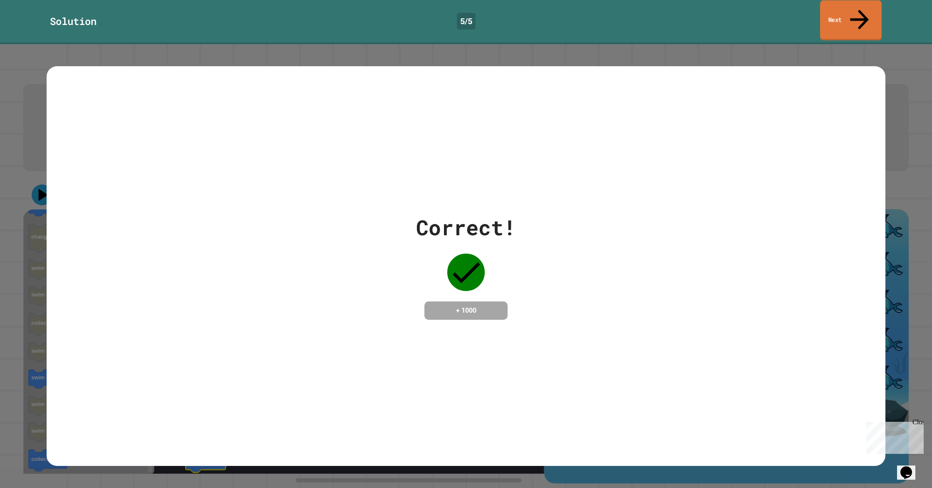
click at [869, 16] on link "Next" at bounding box center [851, 20] width 62 height 40
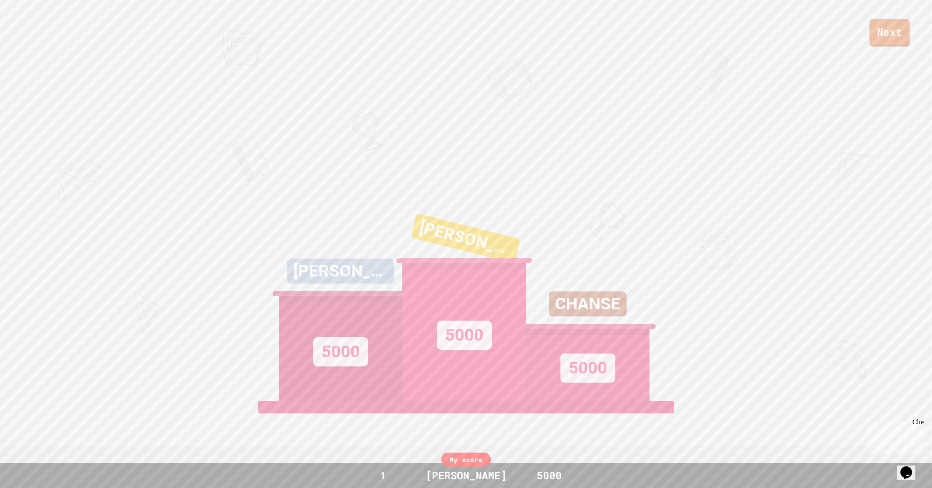
click at [881, 25] on link "Next" at bounding box center [889, 32] width 40 height 27
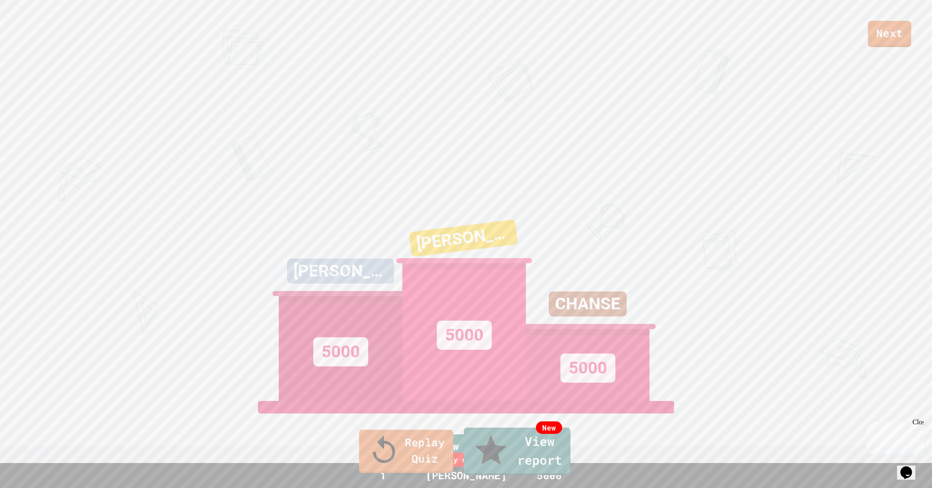
drag, startPoint x: 478, startPoint y: 291, endPoint x: 443, endPoint y: 268, distance: 41.5
